Goal: Task Accomplishment & Management: Use online tool/utility

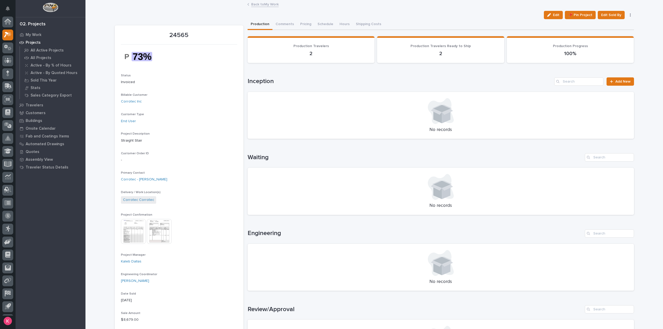
scroll to position [11, 0]
click at [204, 313] on p "Sale Amount" at bounding box center [179, 313] width 116 height 4
click at [33, 35] on p "My Work" at bounding box center [34, 35] width 16 height 5
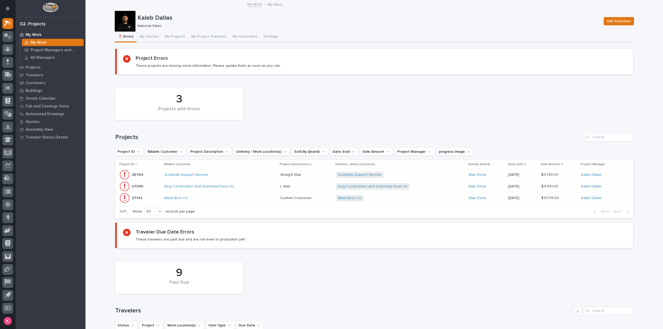
drag, startPoint x: 365, startPoint y: 54, endPoint x: 364, endPoint y: 61, distance: 6.8
click at [363, 54] on section "Project Errors These projects are missing some information. Please update them …" at bounding box center [374, 62] width 518 height 26
drag, startPoint x: 25, startPoint y: 43, endPoint x: 32, endPoint y: 42, distance: 7.2
click at [25, 43] on icon at bounding box center [27, 43] width 4 height 4
click at [32, 42] on p "My Work" at bounding box center [39, 42] width 16 height 5
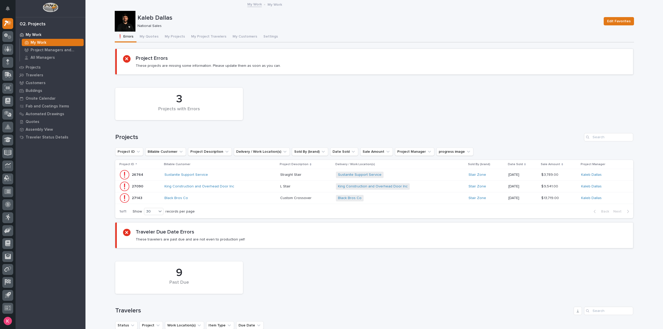
click at [239, 192] on td "King Construction and Overhead Door Inc" at bounding box center [220, 187] width 116 height 12
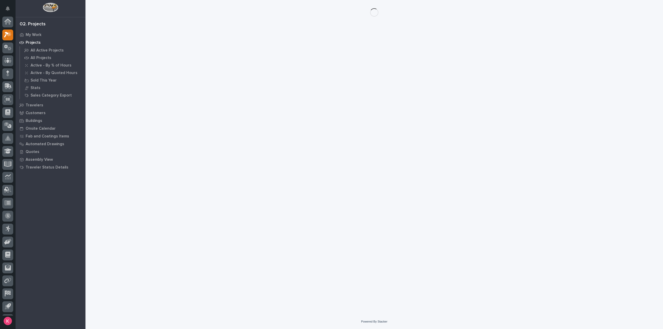
scroll to position [11, 0]
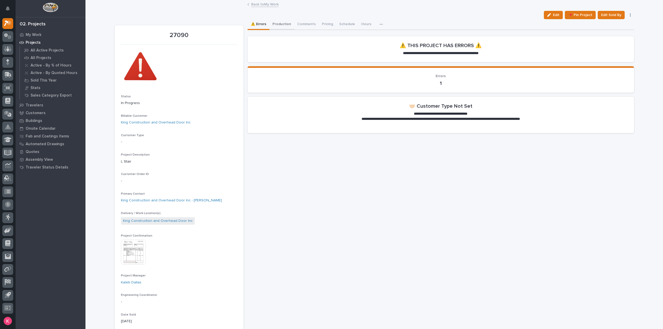
click at [275, 26] on button "Production" at bounding box center [281, 24] width 25 height 11
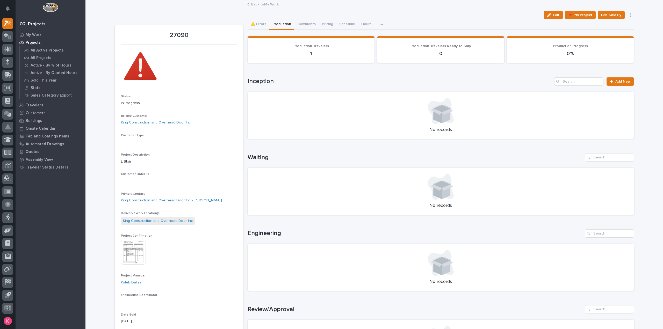
click at [259, 5] on link "Back to My Work" at bounding box center [264, 4] width 27 height 6
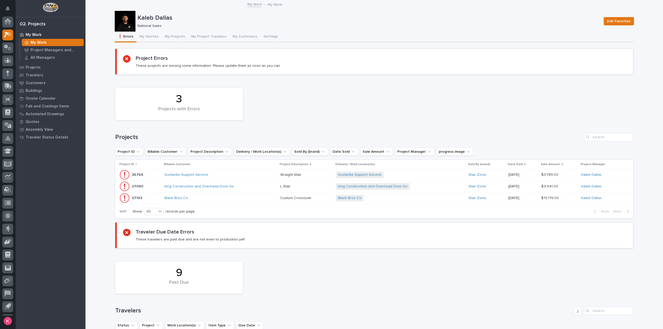
scroll to position [11, 0]
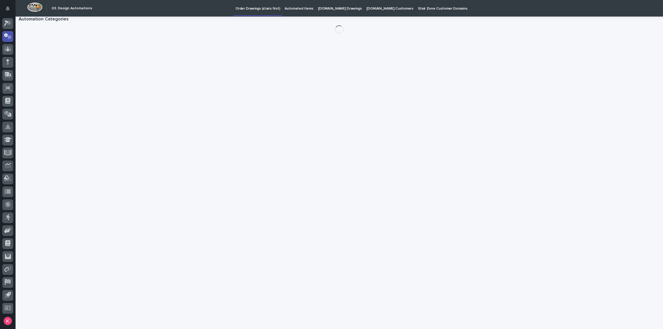
click at [296, 13] on link "Automated Items" at bounding box center [298, 8] width 33 height 16
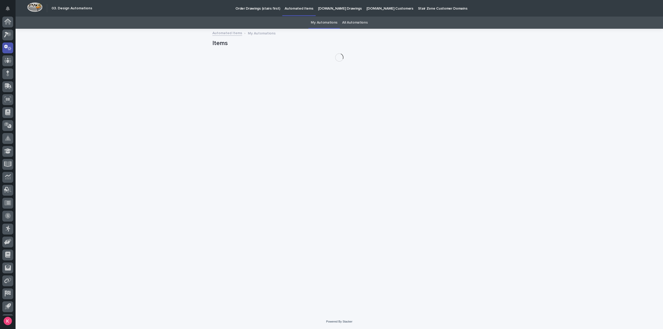
scroll to position [11, 0]
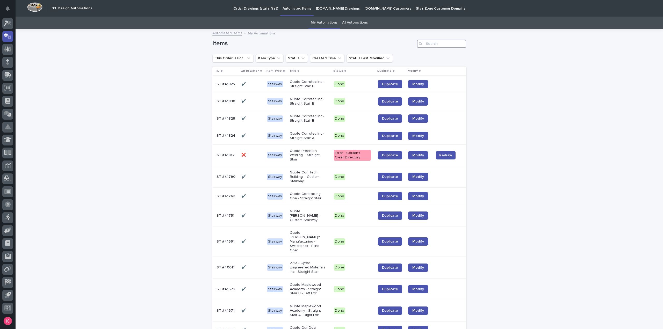
click at [443, 45] on input "Search" at bounding box center [441, 44] width 49 height 8
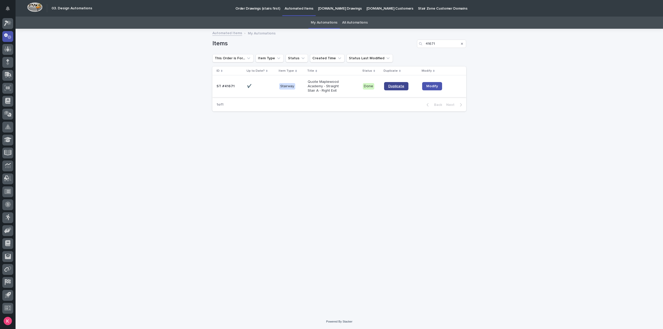
click at [398, 88] on span "Duplicate" at bounding box center [396, 86] width 16 height 4
drag, startPoint x: 406, startPoint y: 43, endPoint x: 390, endPoint y: 56, distance: 21.0
click at [375, 44] on div "Items 41671" at bounding box center [339, 44] width 254 height 8
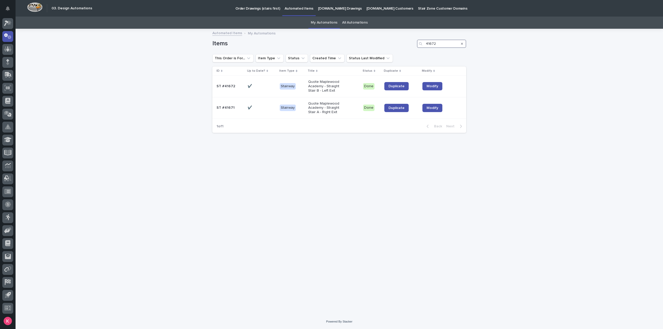
type input "41672"
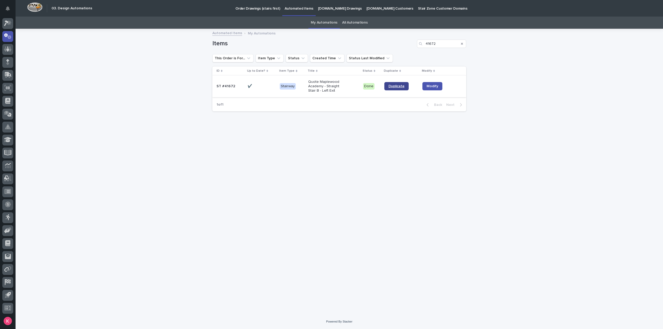
click at [394, 84] on link "Duplicate" at bounding box center [396, 86] width 24 height 8
